Goal: Task Accomplishment & Management: Use online tool/utility

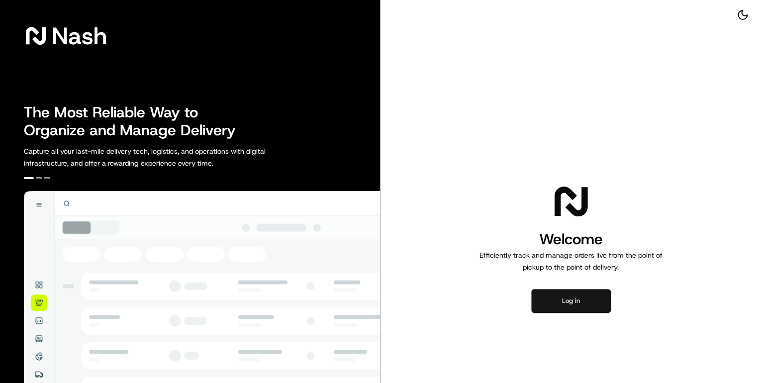
click at [570, 307] on button "Log in" at bounding box center [572, 301] width 80 height 24
